Goal: Information Seeking & Learning: Learn about a topic

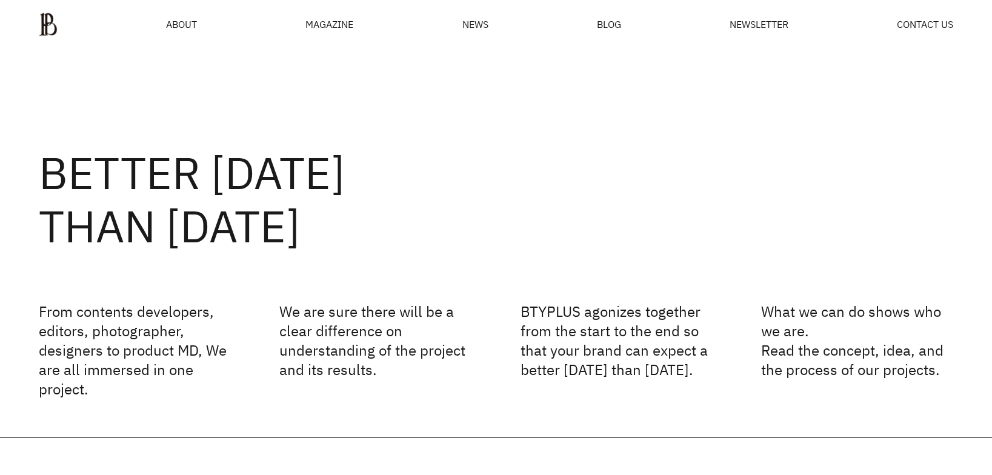
click at [180, 15] on ul "ABOUT MAGAZINE SEE ALL OFF THE REC INSIDE BTYPLUS CURATION NEWS BLOG NEWSLETTER…" at bounding box center [496, 24] width 914 height 24
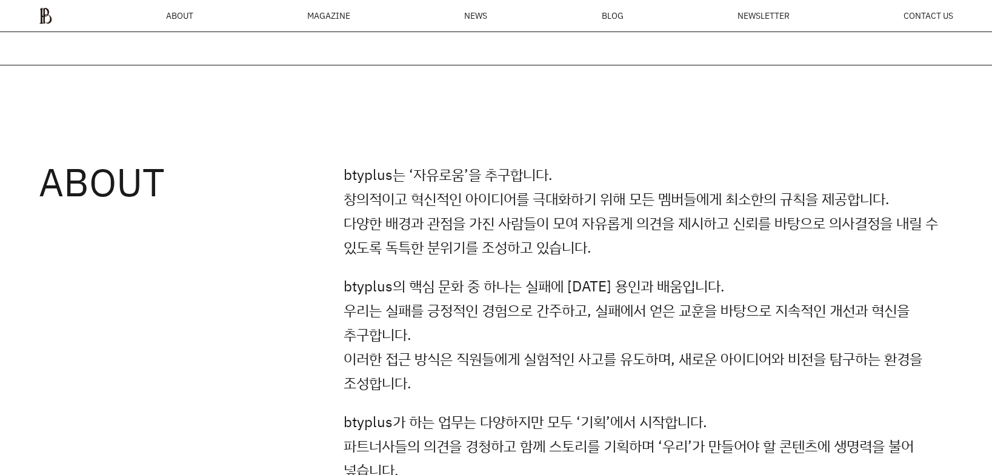
scroll to position [892, 0]
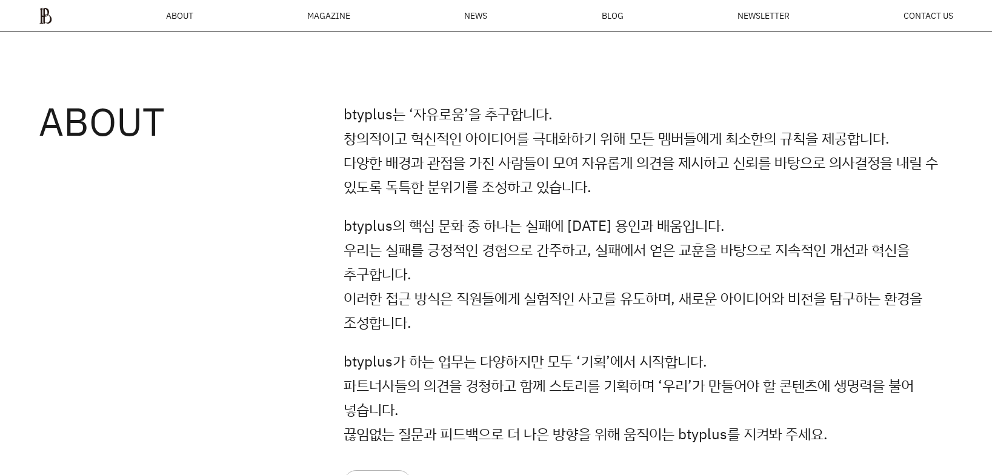
drag, startPoint x: 304, startPoint y: 265, endPoint x: 328, endPoint y: 254, distance: 26.9
drag, startPoint x: 428, startPoint y: 227, endPoint x: 479, endPoint y: 224, distance: 51.6
drag, startPoint x: 650, startPoint y: 210, endPoint x: 767, endPoint y: 204, distance: 117.1
click at [414, 110] on p "btyplus는 ‘자유로움’을 추구합니다. 창의적이고 혁신적인 아이디어를 극대화하기 위해 모든 멤버들에게 최소한의 규칙을 제공합니다. 다양한 …" at bounding box center [649, 150] width 610 height 97
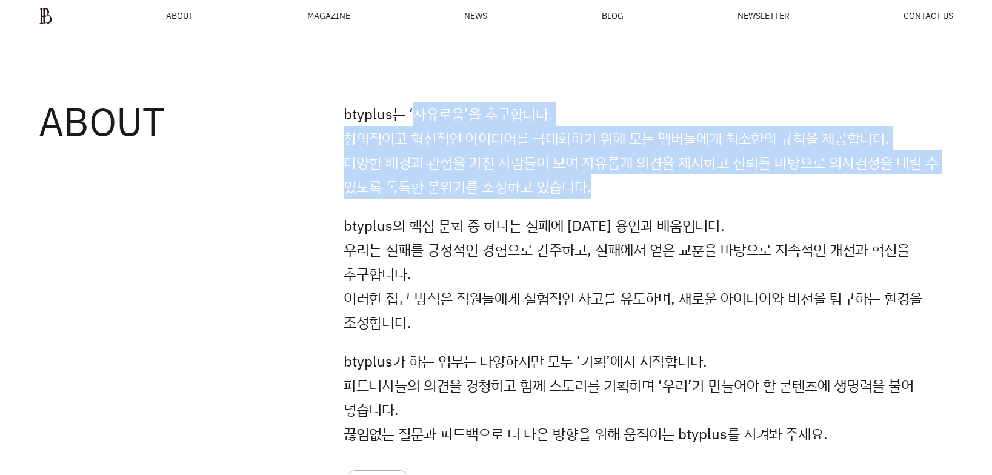
drag, startPoint x: 414, startPoint y: 110, endPoint x: 586, endPoint y: 183, distance: 187.0
click at [586, 183] on p "btyplus는 ‘자유로움’을 추구합니다. 창의적이고 혁신적인 아이디어를 극대화하기 위해 모든 멤버들에게 최소한의 규칙을 제공합니다. 다양한 …" at bounding box center [649, 150] width 610 height 97
click at [877, 74] on div "ABOUT btyplus는 ‘자유로움’을 추구합니다. 창의적이고 혁신적인 아이디어를 극대화하기 위해 모든 멤버들에게 최소한의 규칙을 제공합니다…" at bounding box center [496, 270] width 992 height 530
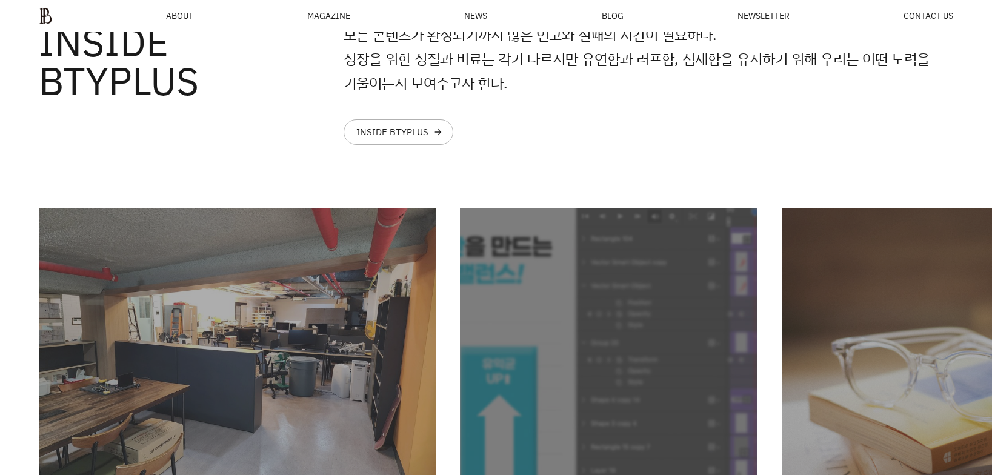
scroll to position [3012, 0]
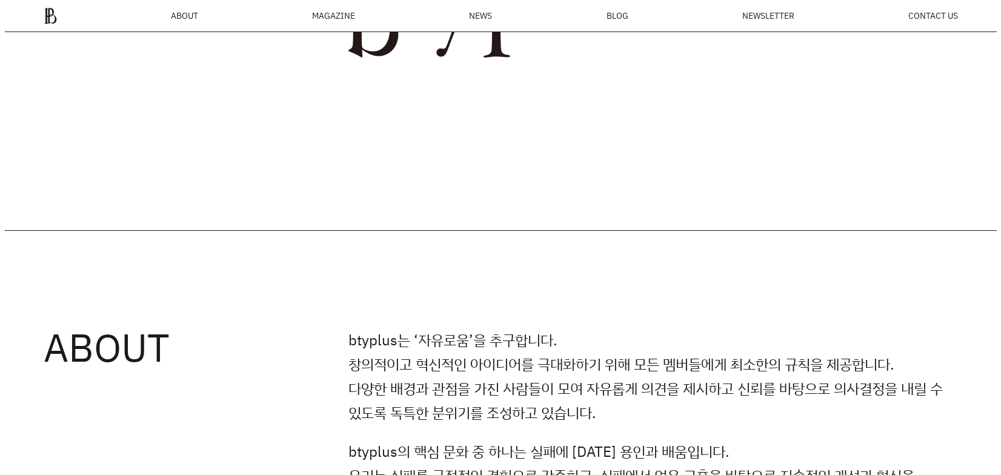
scroll to position [484, 0]
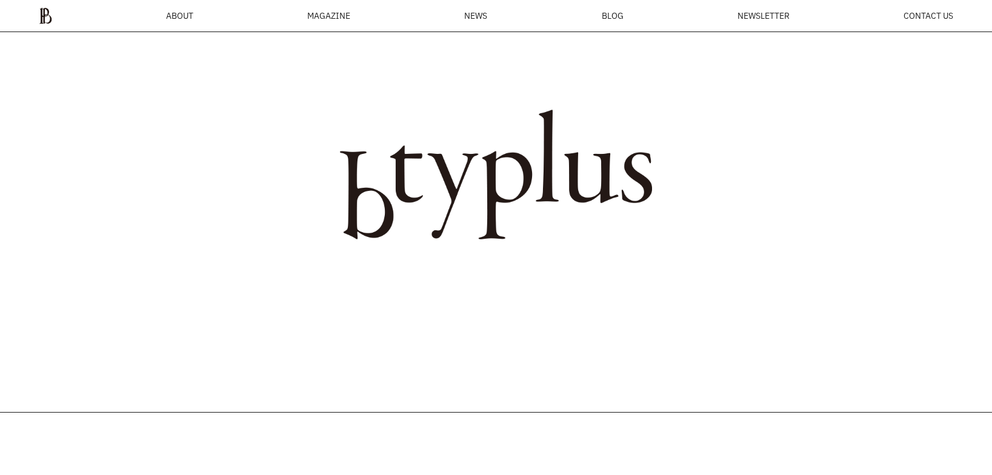
click at [328, 19] on div "MAGAZINE" at bounding box center [328, 16] width 43 height 8
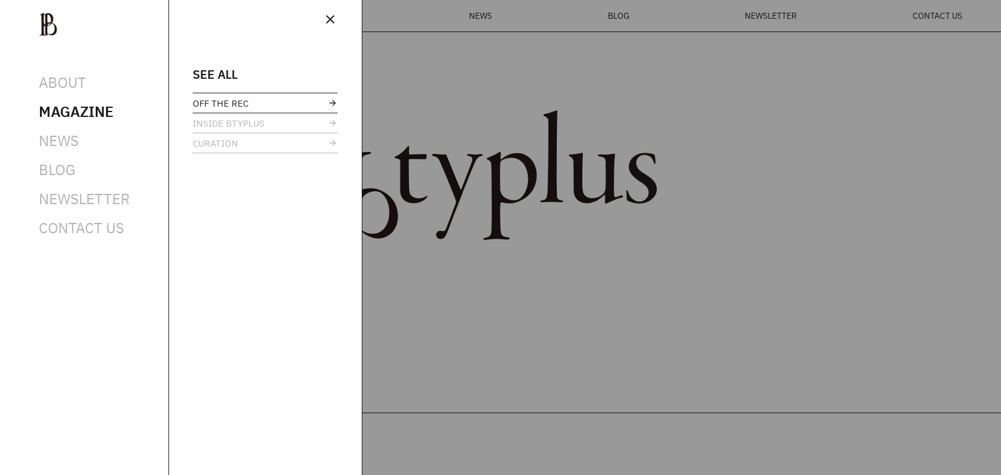
click at [322, 105] on link "OFF THE REC" at bounding box center [265, 102] width 145 height 19
